Goal: Task Accomplishment & Management: Manage account settings

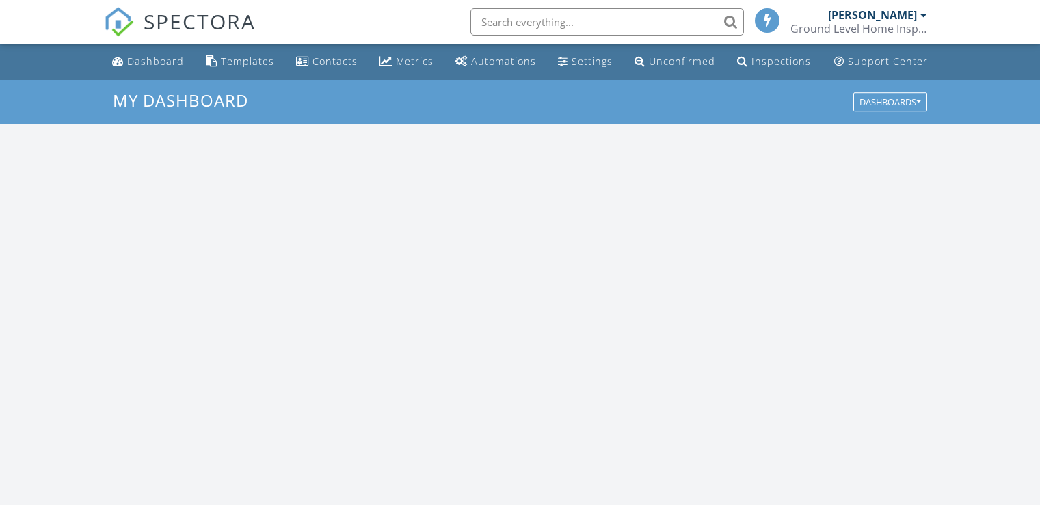
scroll to position [1266, 1062]
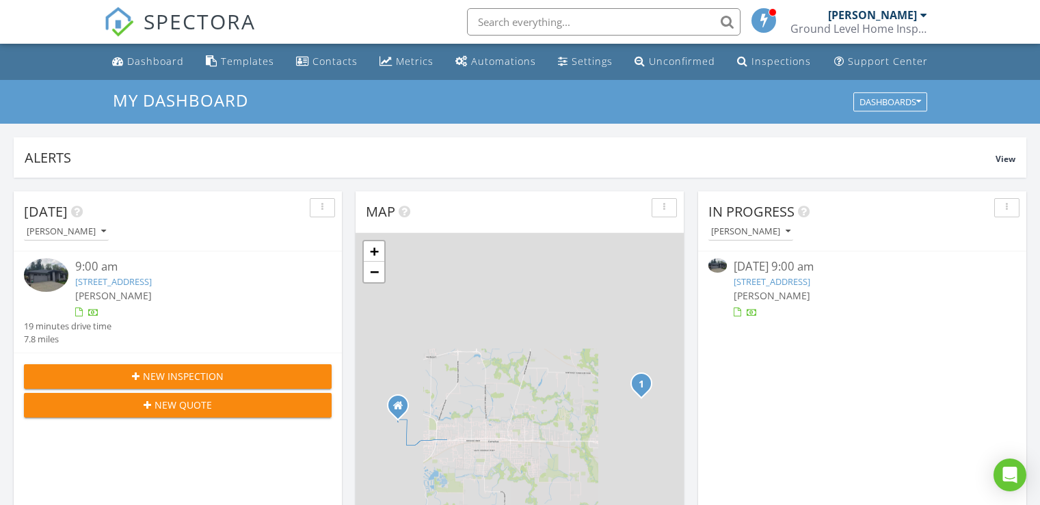
click at [152, 280] on link "622 NE Hood Ct, Hillsboro, OR 97124" at bounding box center [113, 282] width 77 height 12
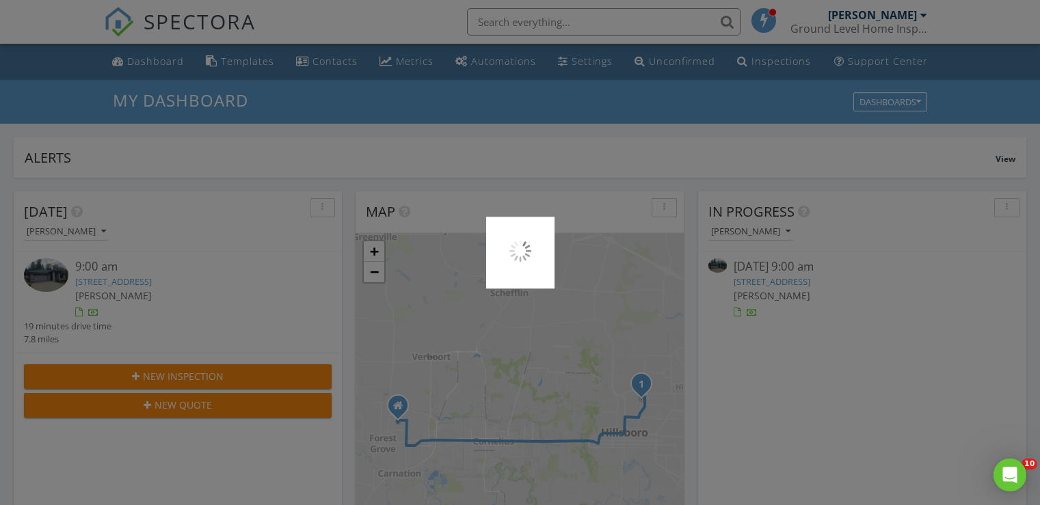
scroll to position [0, 0]
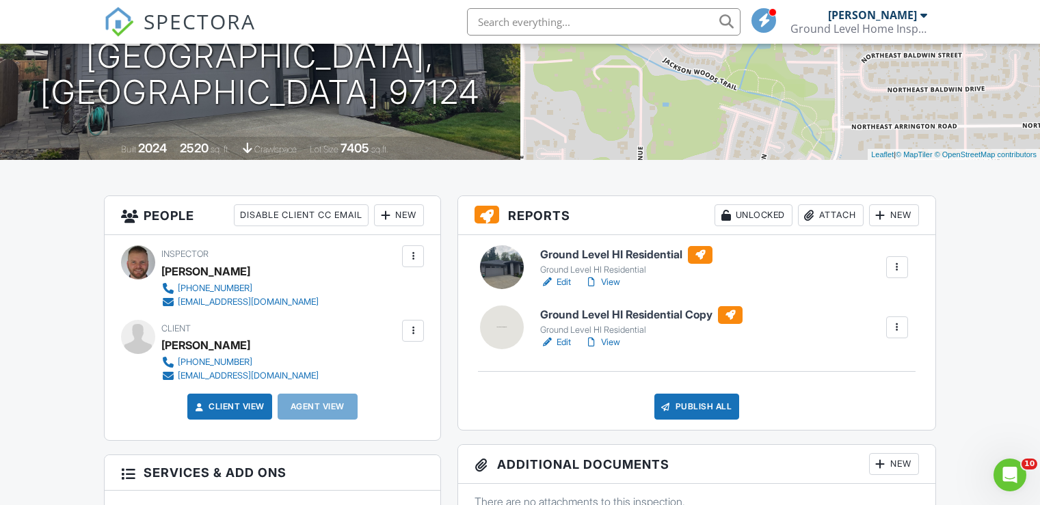
click at [702, 313] on h6 "Ground Level HI Residential Copy" at bounding box center [641, 315] width 202 height 18
click at [903, 328] on div at bounding box center [898, 328] width 14 height 14
drag, startPoint x: 750, startPoint y: 382, endPoint x: 756, endPoint y: 366, distance: 17.5
click at [752, 378] on div "Ground Level HI Residential Ground Level HI Residential Edit View Quick Publish…" at bounding box center [696, 332] width 477 height 195
click at [566, 341] on link "Edit" at bounding box center [555, 343] width 31 height 14
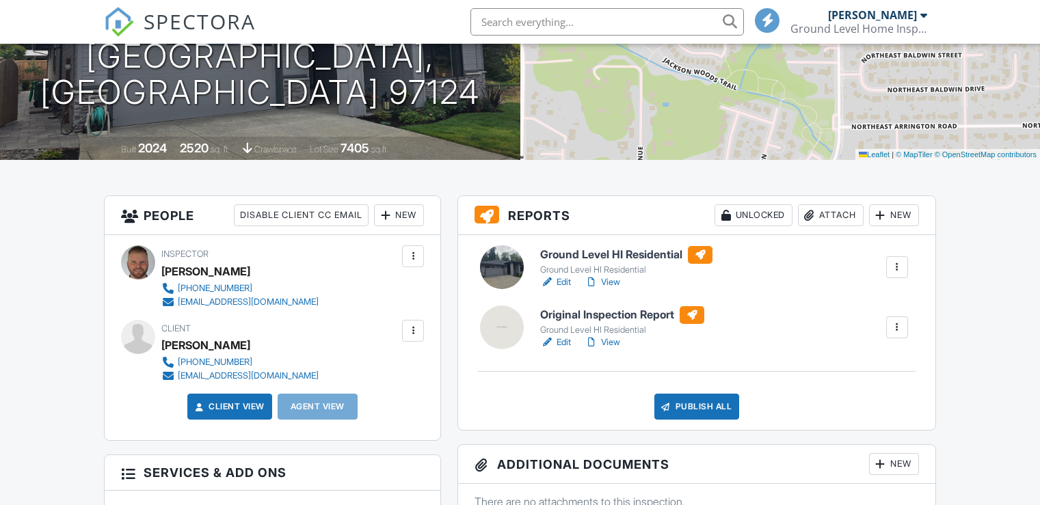
click at [843, 215] on div "Attach" at bounding box center [831, 216] width 66 height 22
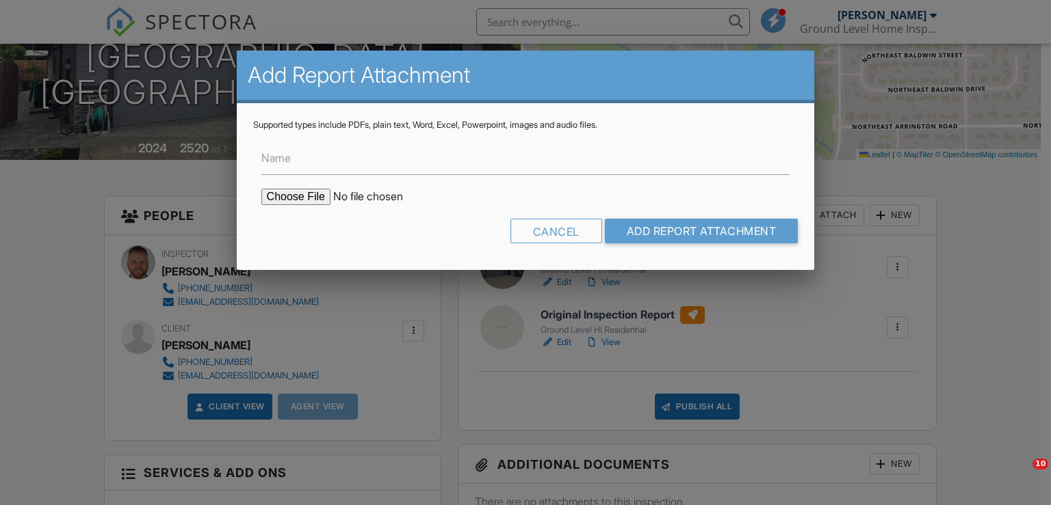
click at [286, 194] on input "file" at bounding box center [377, 197] width 233 height 16
type input "C:\fakepath\Sewer Scope.pdf"
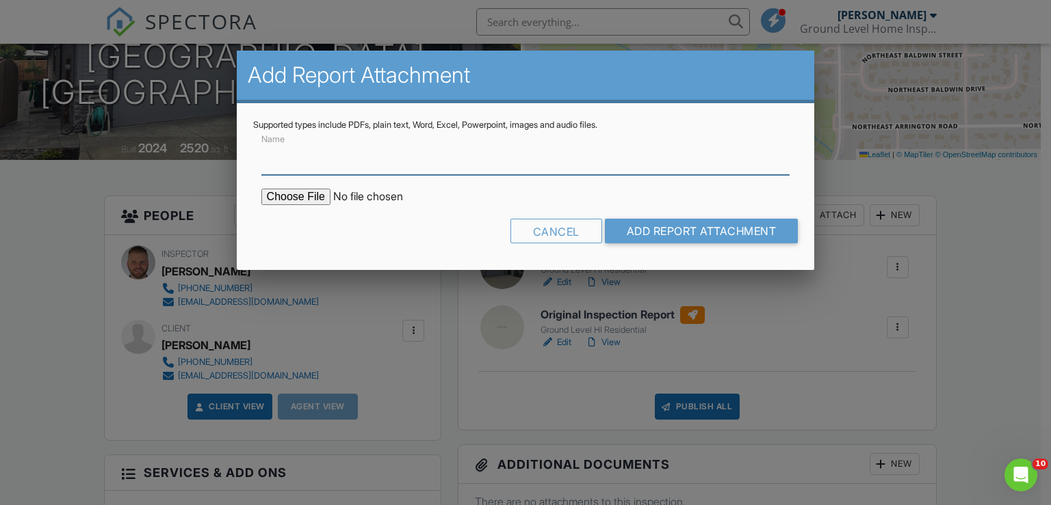
click at [335, 142] on input "Name" at bounding box center [525, 159] width 529 height 34
type input "Sewer Scope"
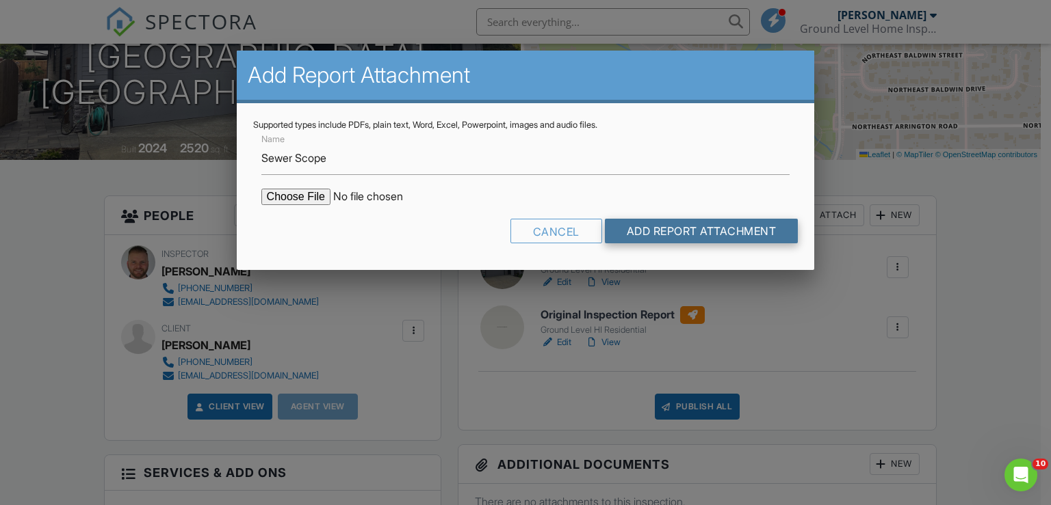
click at [646, 228] on input "Add Report Attachment" at bounding box center [702, 231] width 194 height 25
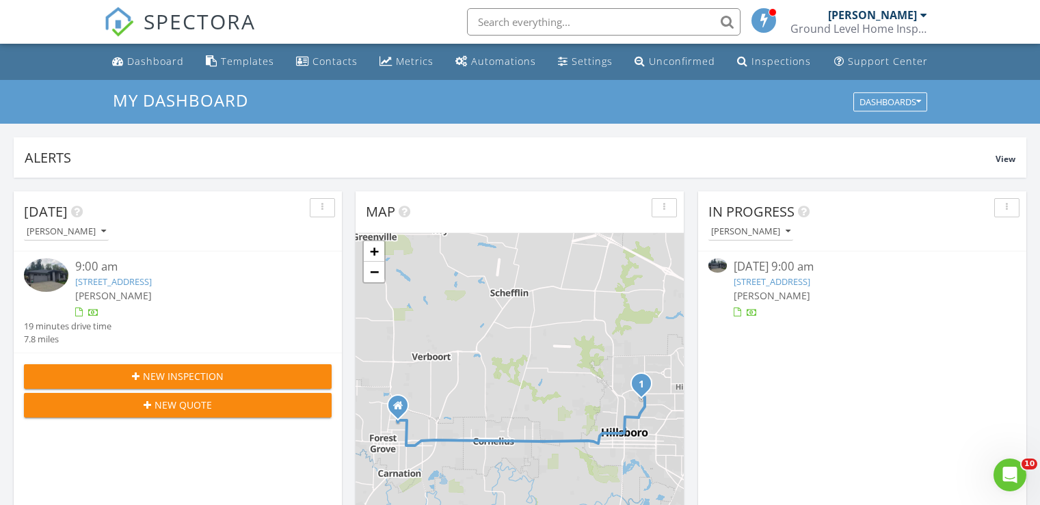
click at [140, 280] on link "[STREET_ADDRESS]" at bounding box center [113, 282] width 77 height 12
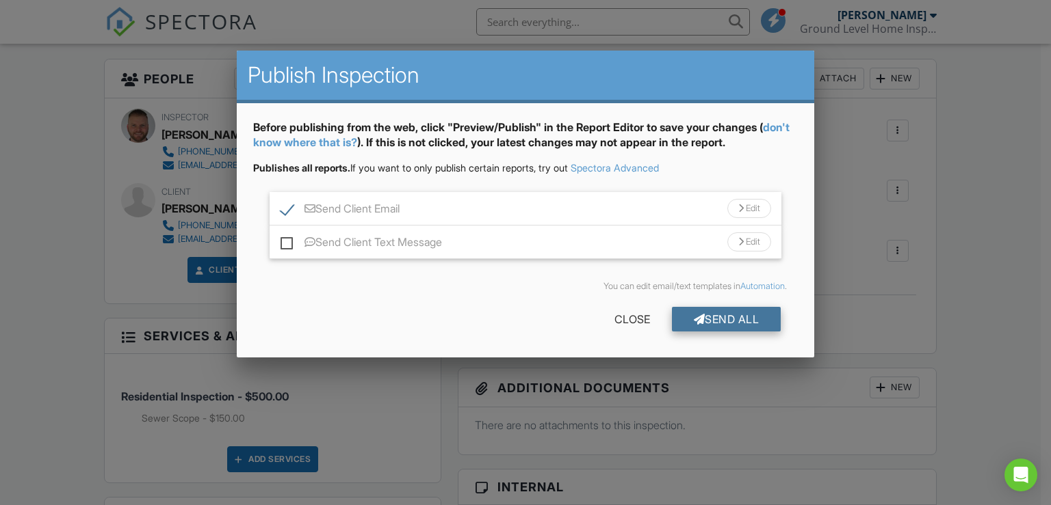
click at [728, 312] on div "Send All" at bounding box center [726, 319] width 109 height 25
